Goal: Find specific page/section: Find specific page/section

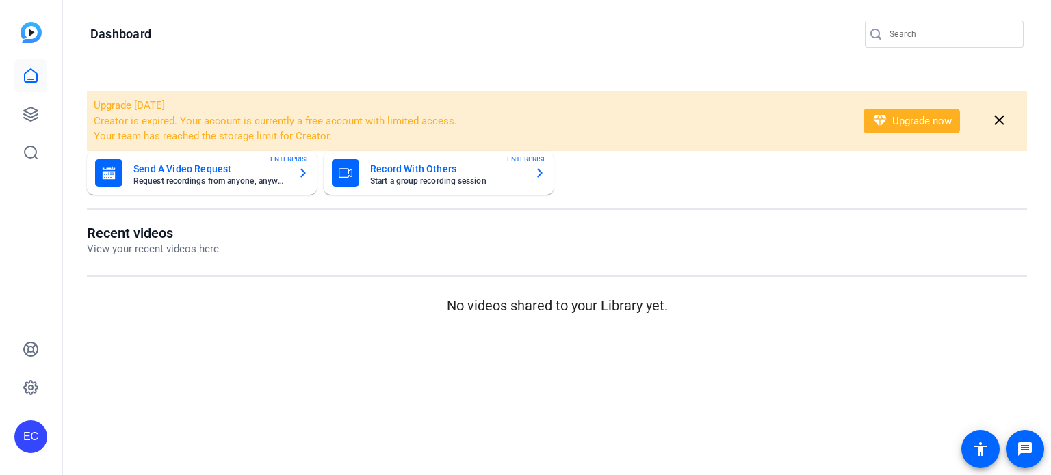
click at [915, 34] on input "Search" at bounding box center [950, 34] width 123 height 16
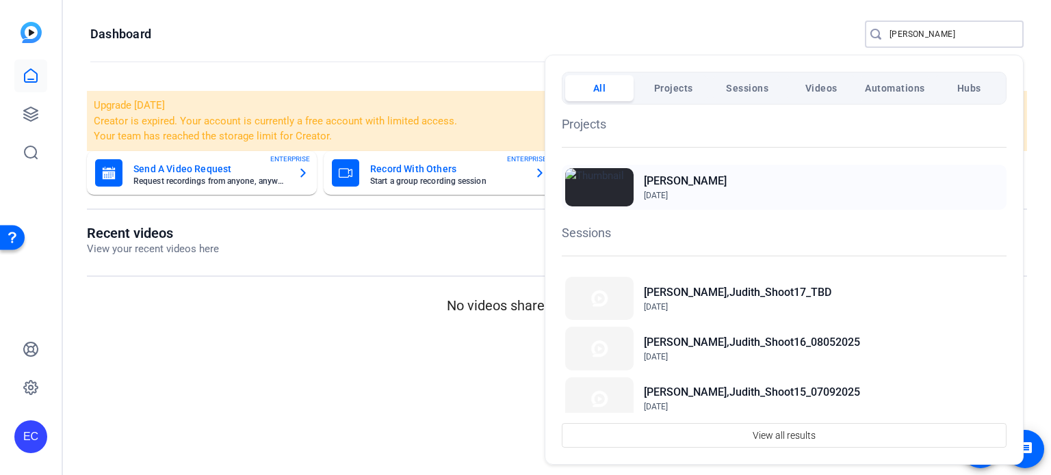
type input "judith"
click at [0, 0] on div "[PERSON_NAME] [DATE]" at bounding box center [0, 0] width 0 height 0
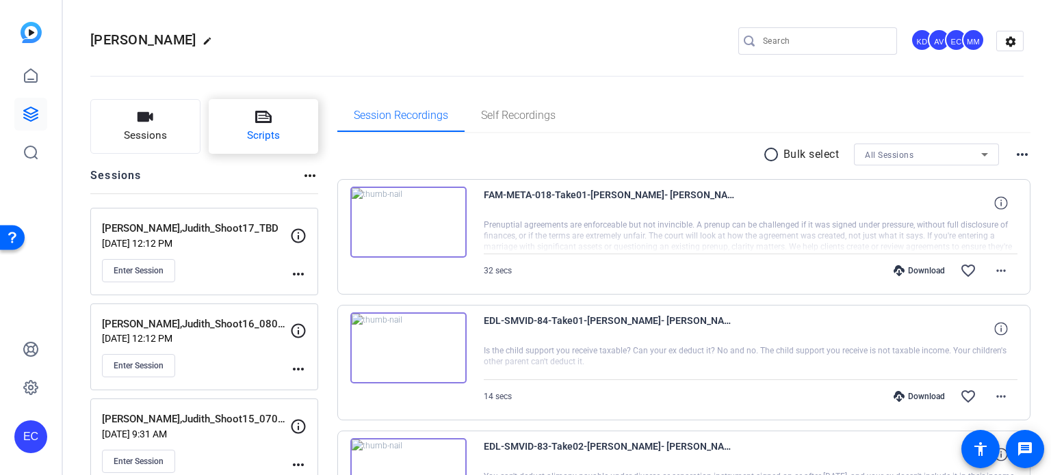
click at [244, 115] on button "Scripts" at bounding box center [264, 126] width 110 height 55
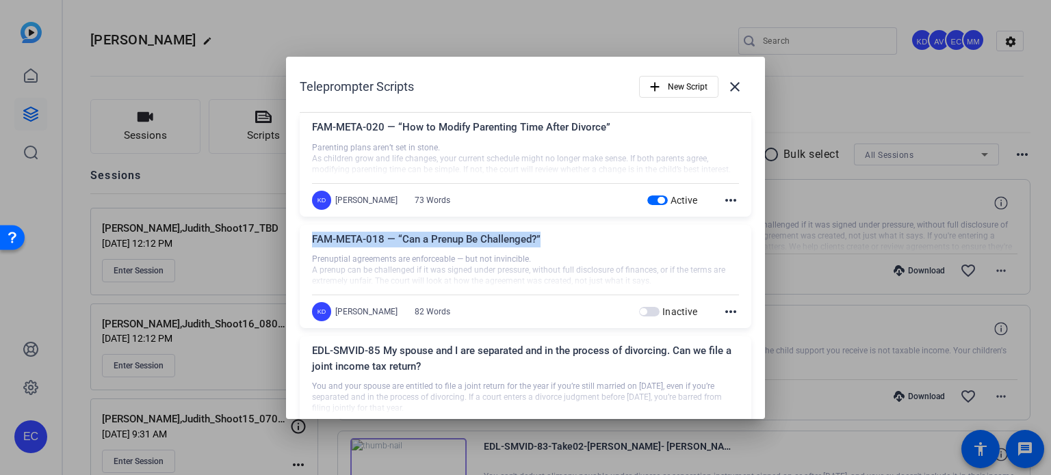
drag, startPoint x: 541, startPoint y: 238, endPoint x: 310, endPoint y: 222, distance: 231.8
copy div "FAM-META-018 — “Can a Prenup Be Challenged?”"
click at [467, 237] on div "FAM-META-018 — “Can a Prenup Be Challenged?”" at bounding box center [525, 243] width 427 height 23
click at [541, 236] on div "FAM-META-018 — “Can a Prenup Be Challenged?”" at bounding box center [525, 243] width 427 height 23
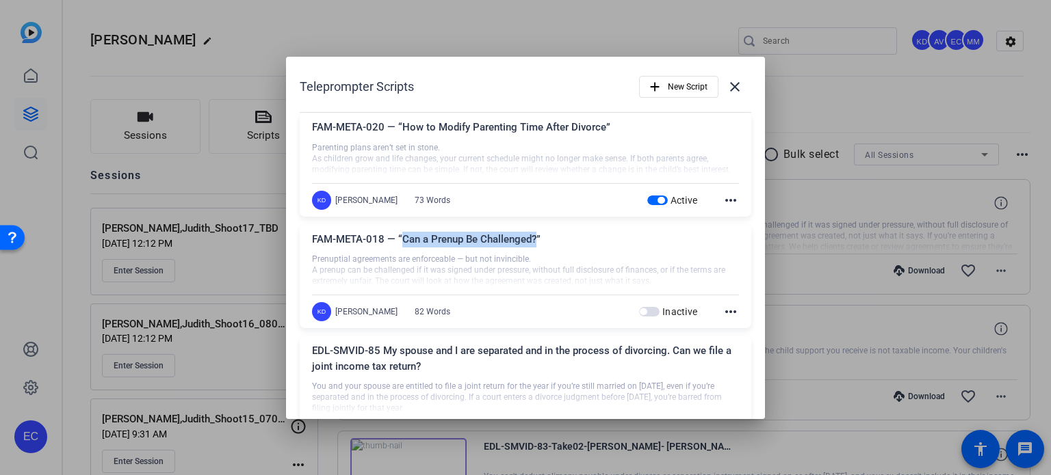
drag, startPoint x: 534, startPoint y: 239, endPoint x: 400, endPoint y: 239, distance: 134.8
click at [400, 239] on div "FAM-META-018 — “Can a Prenup Be Challenged?”" at bounding box center [525, 243] width 427 height 23
copy div "Can a Prenup Be Challenged?"
click at [553, 29] on div at bounding box center [525, 237] width 1051 height 475
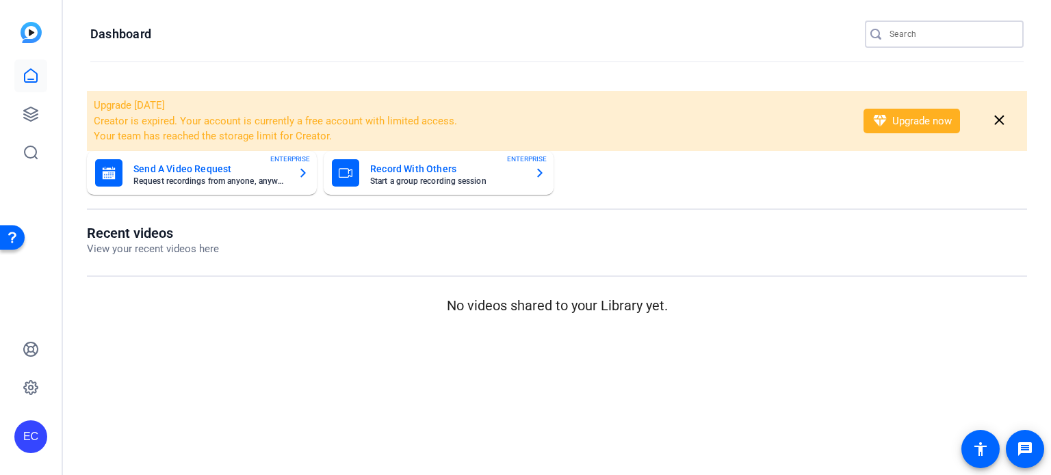
click at [945, 27] on input "Search" at bounding box center [950, 34] width 123 height 16
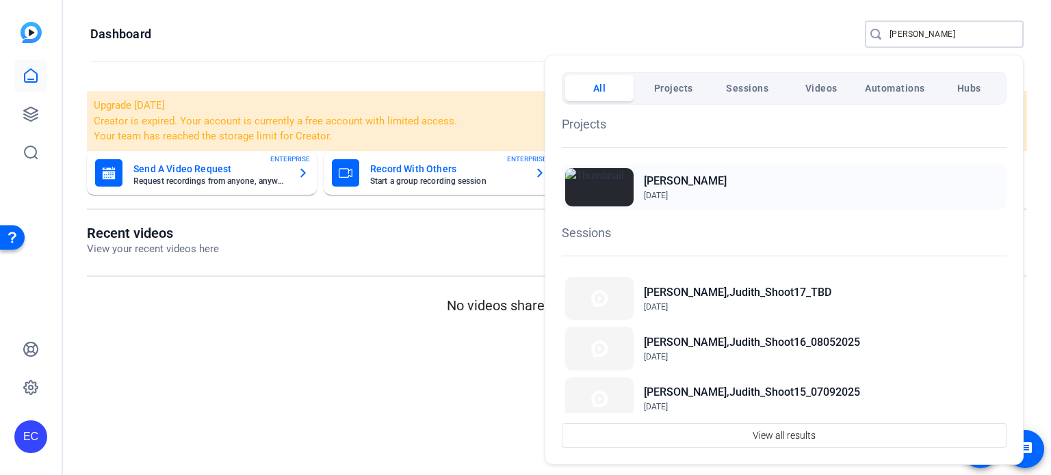
type input "[PERSON_NAME]"
click at [707, 183] on div "[PERSON_NAME] [DATE]" at bounding box center [784, 187] width 445 height 45
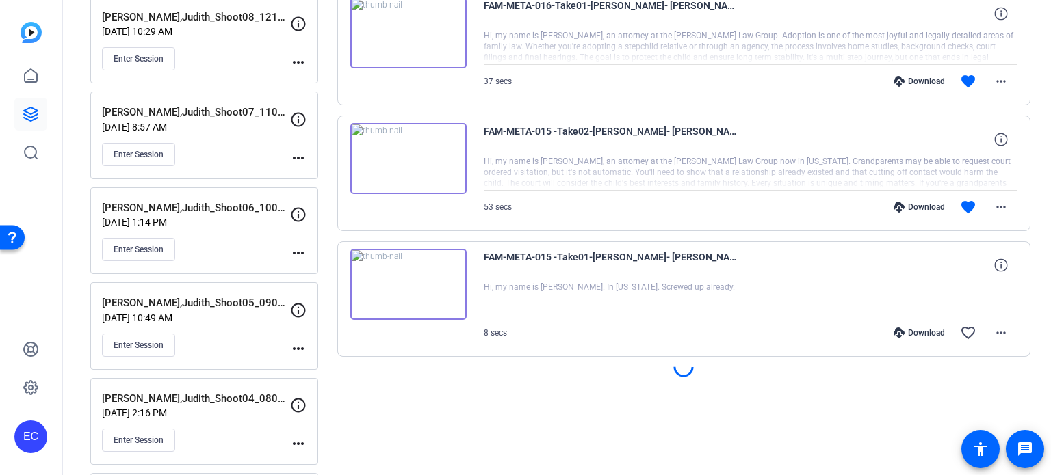
scroll to position [1095, 0]
